Goal: Complete application form

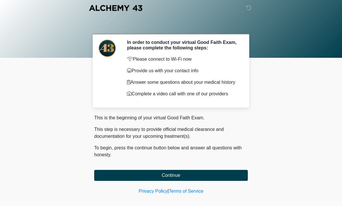
click at [193, 179] on button "Continue" at bounding box center [170, 175] width 153 height 11
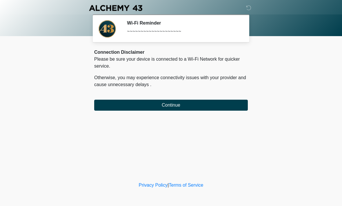
click at [202, 107] on button "Continue" at bounding box center [170, 105] width 153 height 11
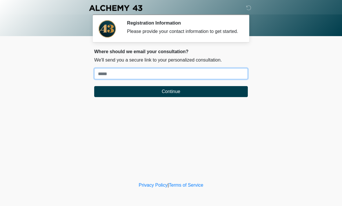
click at [112, 79] on input "Where should we email your treatment plan?" at bounding box center [170, 73] width 153 height 11
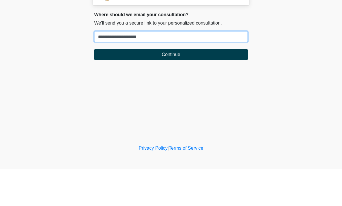
type input "**********"
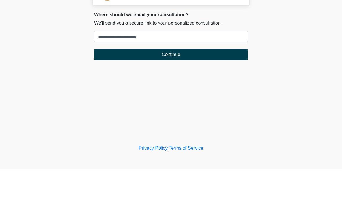
click at [183, 86] on button "Continue" at bounding box center [170, 91] width 153 height 11
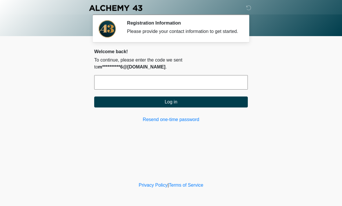
click at [181, 87] on input "text" at bounding box center [170, 82] width 153 height 14
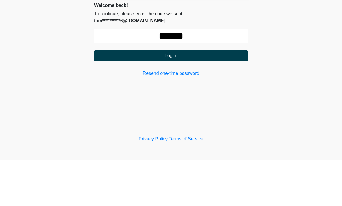
type input "******"
click at [186, 97] on button "Log in" at bounding box center [170, 102] width 153 height 11
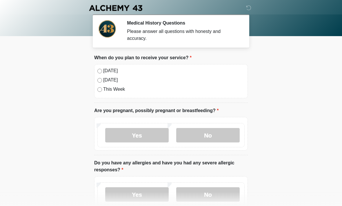
click at [102, 68] on div "[DATE]" at bounding box center [170, 70] width 147 height 7
click at [215, 134] on label "No" at bounding box center [207, 135] width 63 height 14
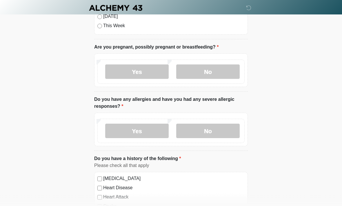
click at [217, 131] on label "No" at bounding box center [207, 131] width 63 height 14
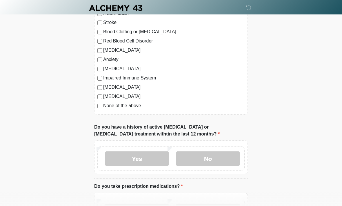
scroll to position [255, 0]
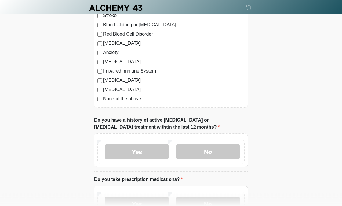
click at [215, 146] on label "No" at bounding box center [207, 152] width 63 height 14
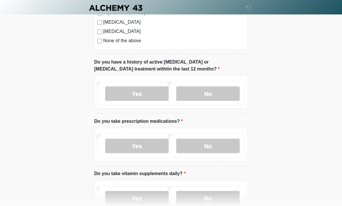
click at [147, 145] on label "Yes" at bounding box center [136, 146] width 63 height 14
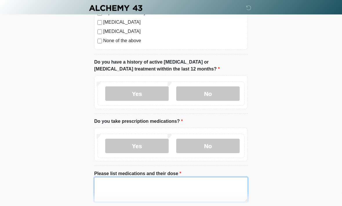
click at [113, 189] on textarea "Please list medications and their dose" at bounding box center [170, 190] width 153 height 25
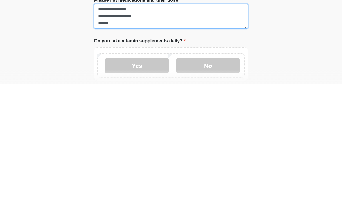
scroll to position [368, 0]
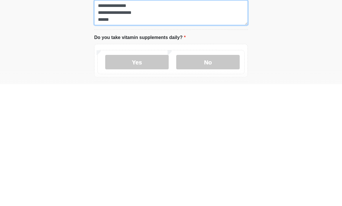
type textarea "**********"
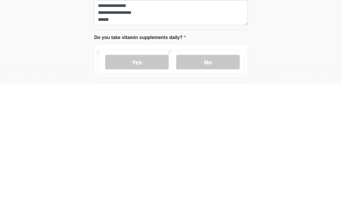
click at [145, 177] on label "Yes" at bounding box center [136, 184] width 63 height 14
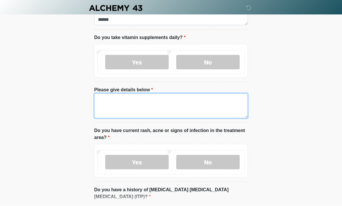
click at [145, 106] on textarea "Please give details below" at bounding box center [170, 106] width 153 height 25
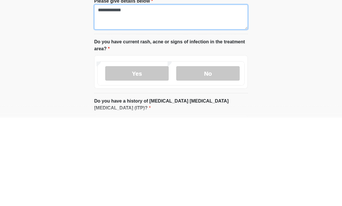
type textarea "**********"
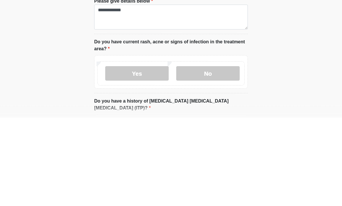
click at [218, 155] on label "No" at bounding box center [207, 162] width 63 height 14
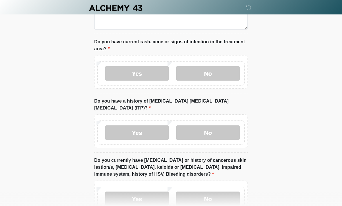
click at [216, 126] on label "No" at bounding box center [207, 133] width 63 height 14
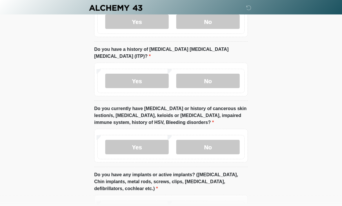
scroll to position [632, 0]
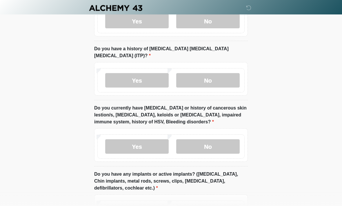
click at [224, 135] on div "Yes No" at bounding box center [170, 147] width 147 height 24
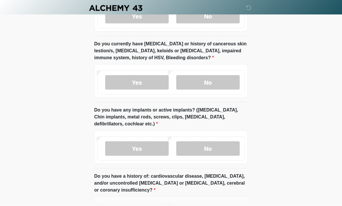
scroll to position [697, 0]
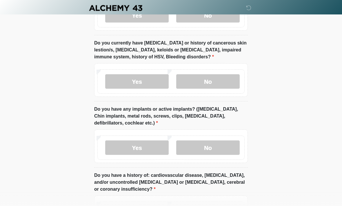
click at [139, 141] on label "Yes" at bounding box center [136, 148] width 63 height 14
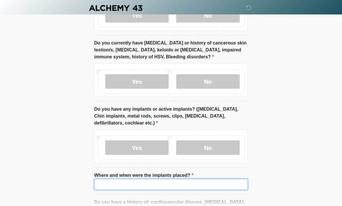
click at [124, 179] on input "Where and when were the implants placed?" at bounding box center [170, 184] width 153 height 11
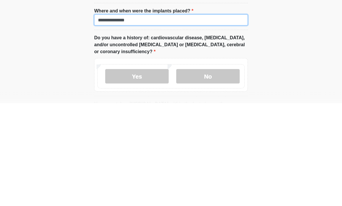
type input "**********"
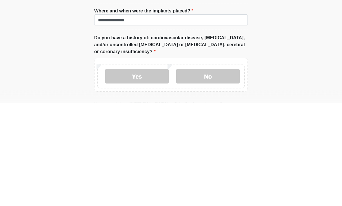
click at [216, 173] on label "No" at bounding box center [207, 180] width 63 height 14
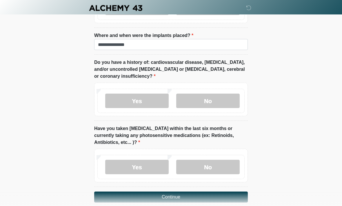
click at [220, 160] on label "No" at bounding box center [207, 167] width 63 height 14
click at [228, 192] on button "Continue" at bounding box center [170, 197] width 153 height 11
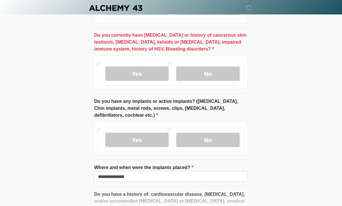
click at [211, 67] on label "No" at bounding box center [207, 74] width 63 height 14
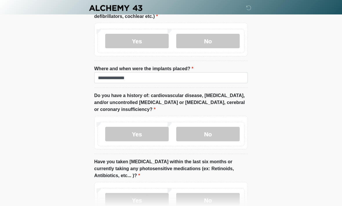
scroll to position [837, 0]
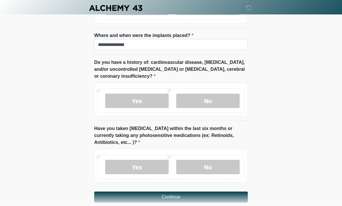
click at [197, 192] on button "Continue" at bounding box center [170, 197] width 153 height 11
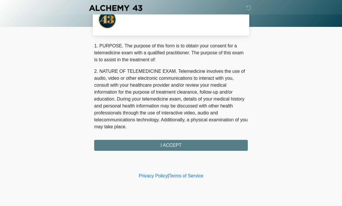
scroll to position [0, 0]
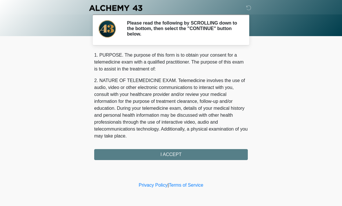
click at [208, 147] on div "1. PURPOSE. The purpose of this form is to obtain your consent for a telemedici…" at bounding box center [170, 106] width 153 height 109
click at [177, 152] on div "1. PURPOSE. The purpose of this form is to obtain your consent for a telemedici…" at bounding box center [170, 106] width 153 height 109
click at [169, 153] on div "1. PURPOSE. The purpose of this form is to obtain your consent for a telemedici…" at bounding box center [170, 106] width 153 height 109
click at [171, 155] on div "1. PURPOSE. The purpose of this form is to obtain your consent for a telemedici…" at bounding box center [170, 106] width 153 height 109
click at [231, 160] on div "‎ ‎ ‎ ‎ Please read the following by SCROLLING down to the bottom, then select …" at bounding box center [171, 90] width 174 height 169
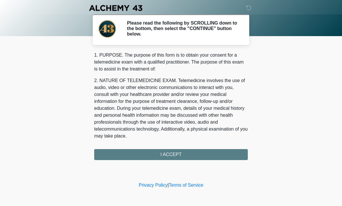
click at [214, 154] on div "1. PURPOSE. The purpose of this form is to obtain your consent for a telemedici…" at bounding box center [170, 106] width 153 height 109
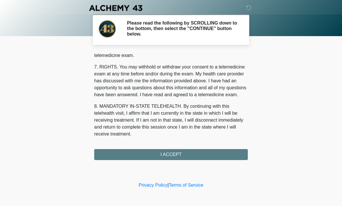
click at [175, 153] on button "I ACCEPT" at bounding box center [170, 154] width 153 height 11
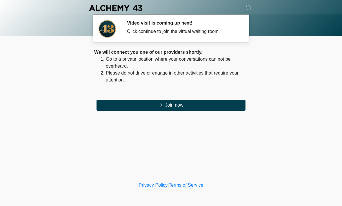
click at [197, 102] on button "Join now" at bounding box center [170, 105] width 149 height 11
